Goal: Information Seeking & Learning: Stay updated

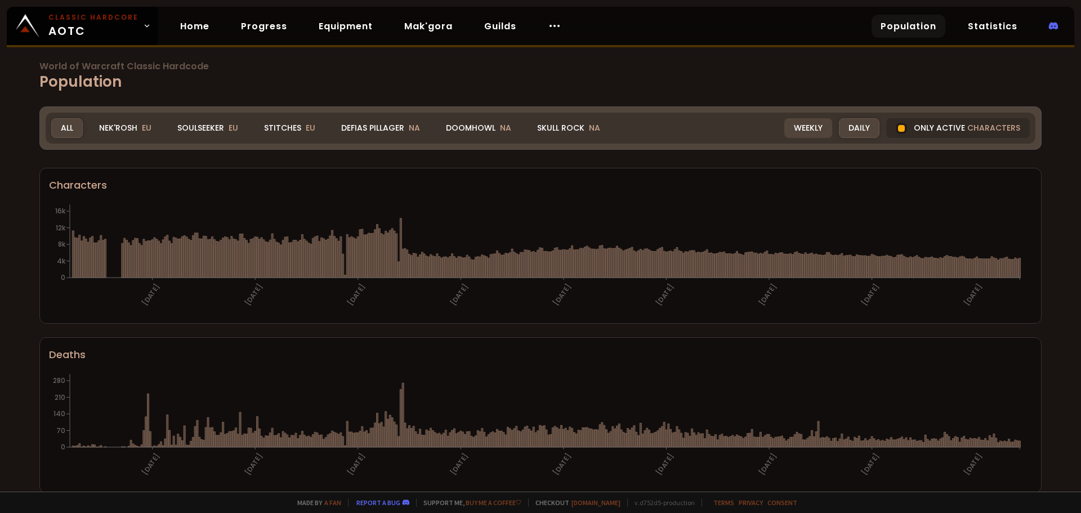
click at [784, 128] on div "Weekly" at bounding box center [808, 128] width 48 height 20
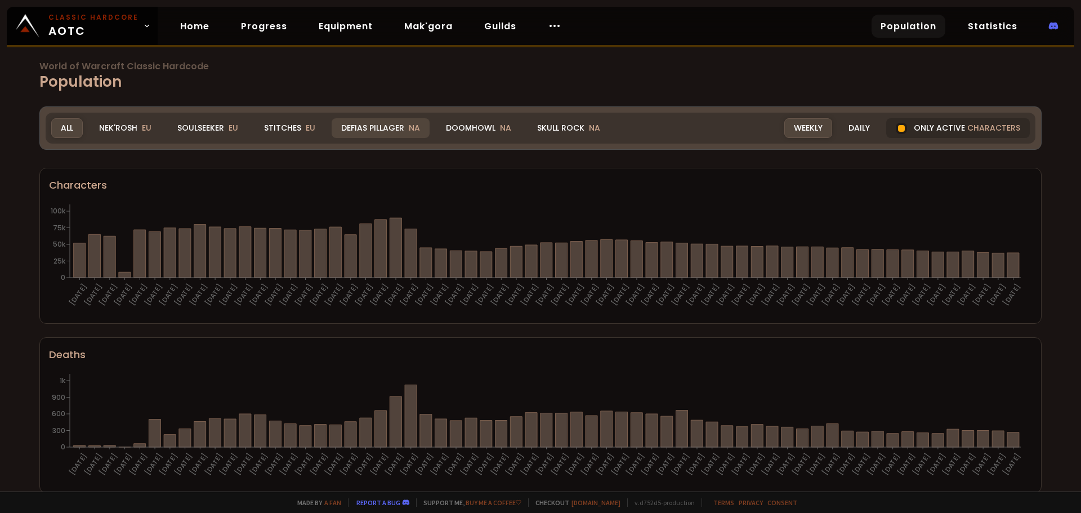
click at [373, 128] on div "Defias Pillager NA" at bounding box center [381, 128] width 98 height 20
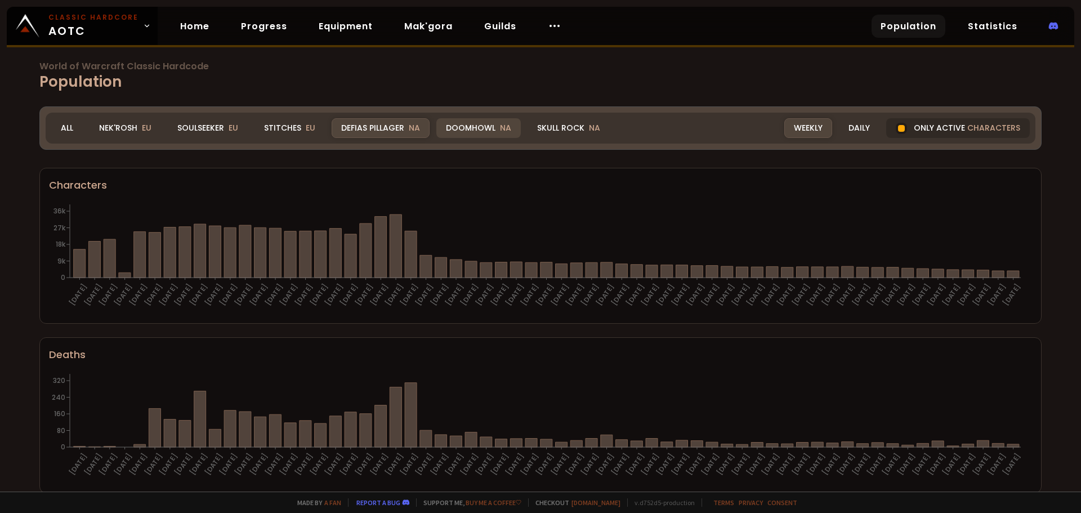
click at [479, 129] on div "Doomhowl NA" at bounding box center [478, 128] width 84 height 20
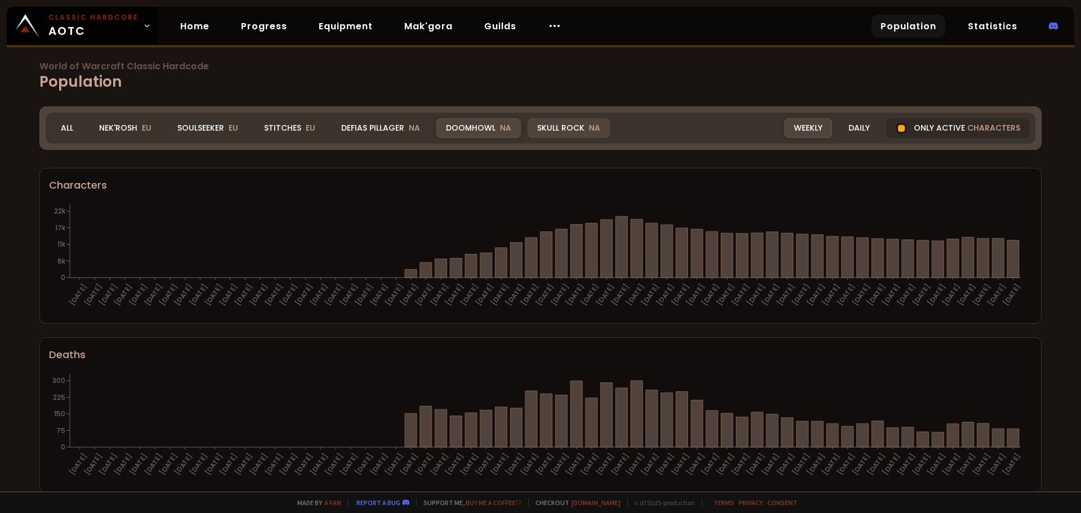
click at [572, 132] on div "Skull Rock NA" at bounding box center [569, 128] width 82 height 20
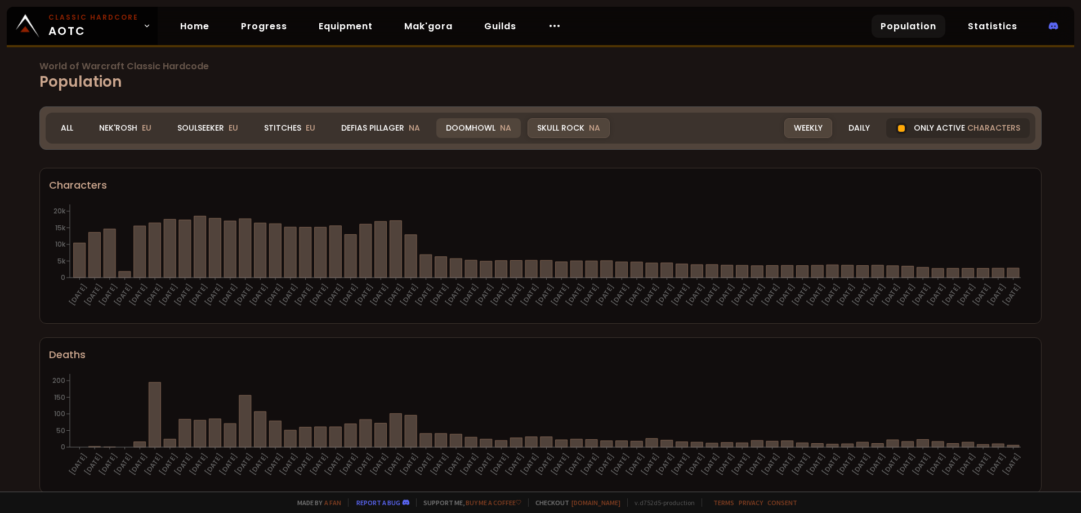
click at [481, 130] on div "Doomhowl NA" at bounding box center [478, 128] width 84 height 20
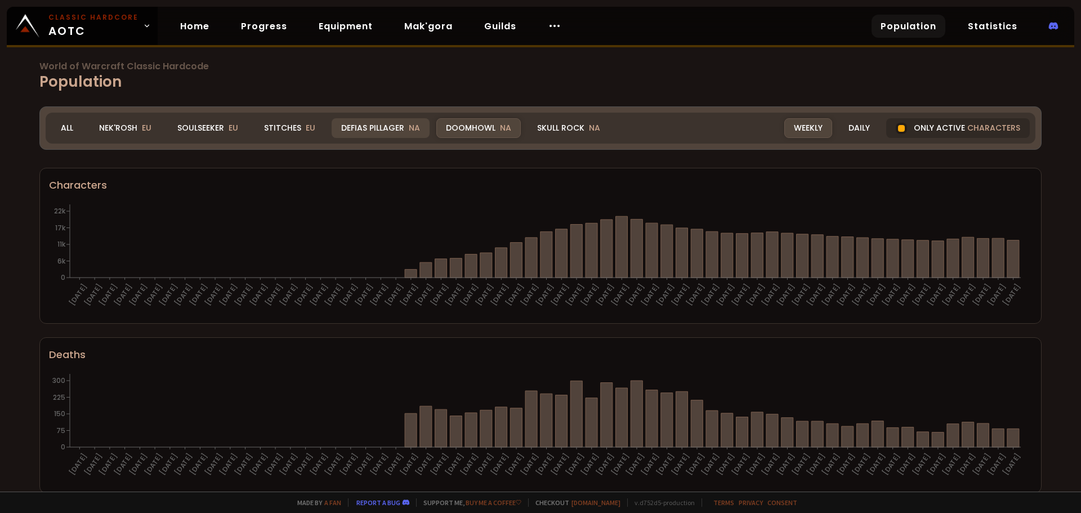
click at [394, 129] on div "Defias Pillager NA" at bounding box center [381, 128] width 98 height 20
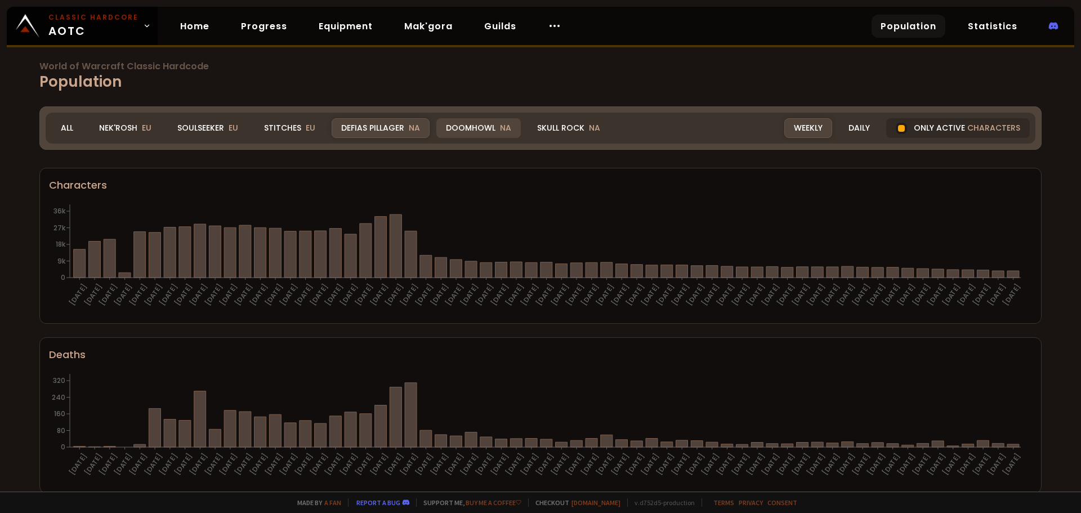
click at [493, 133] on div "Doomhowl NA" at bounding box center [478, 128] width 84 height 20
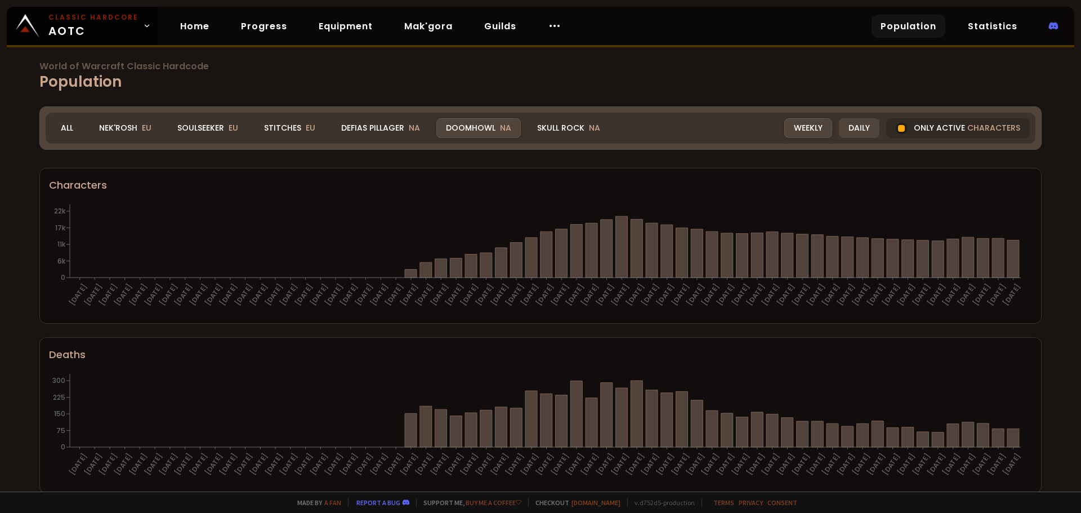
click at [857, 128] on div "Daily" at bounding box center [859, 128] width 41 height 20
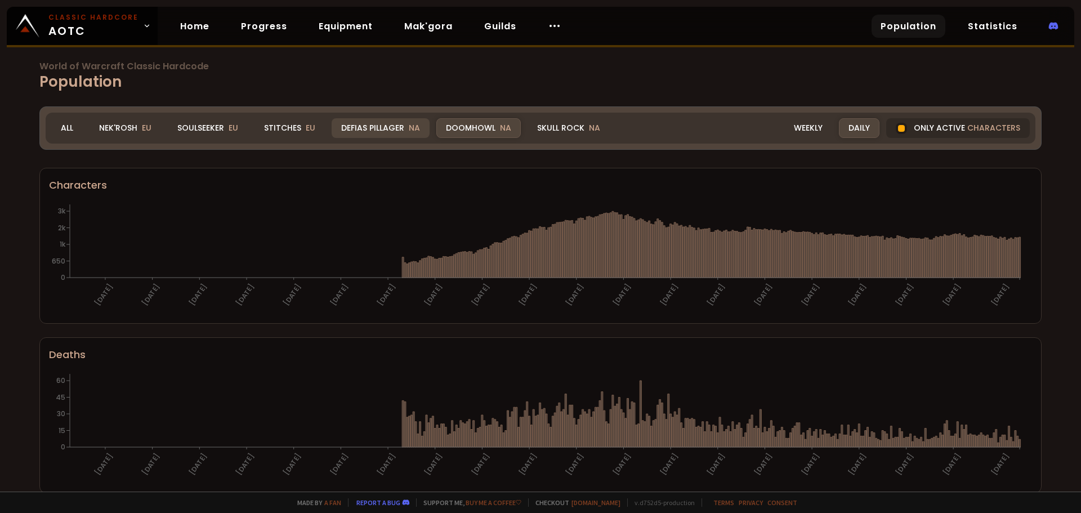
click at [387, 126] on div "Defias Pillager NA" at bounding box center [381, 128] width 98 height 20
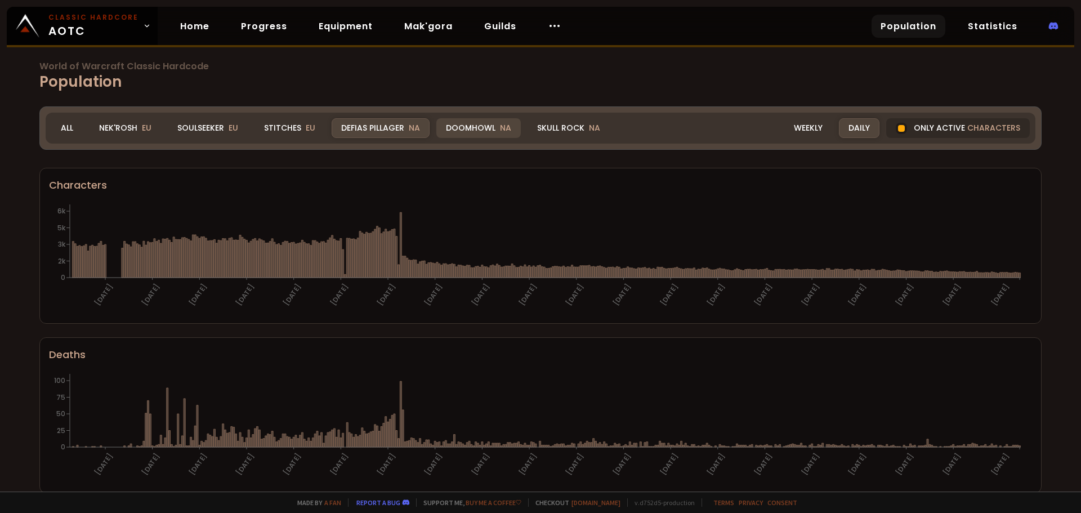
click at [479, 129] on div "Doomhowl NA" at bounding box center [478, 128] width 84 height 20
click at [561, 125] on div "Skull Rock NA" at bounding box center [569, 128] width 82 height 20
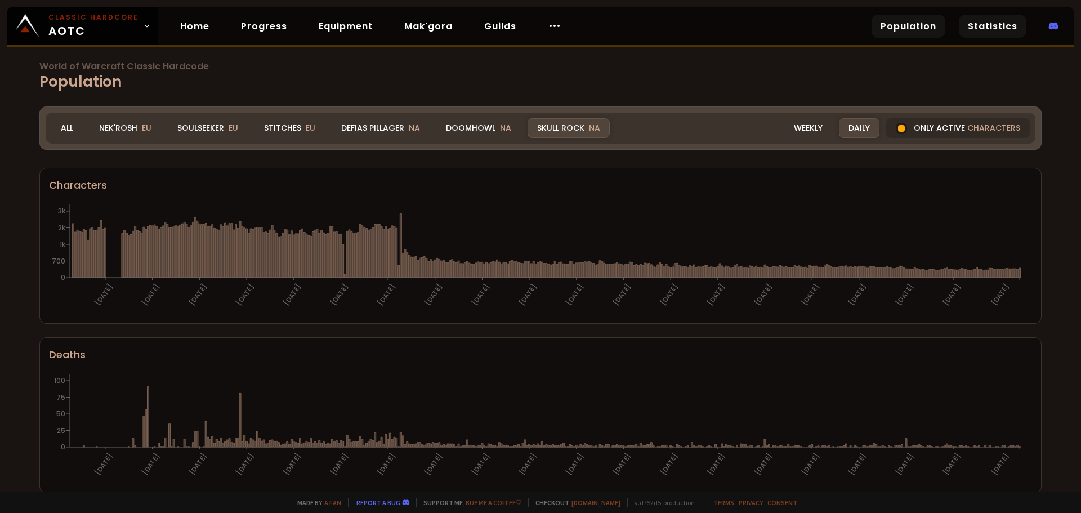
click at [1013, 26] on link "Statistics" at bounding box center [993, 26] width 68 height 23
